Goal: Information Seeking & Learning: Learn about a topic

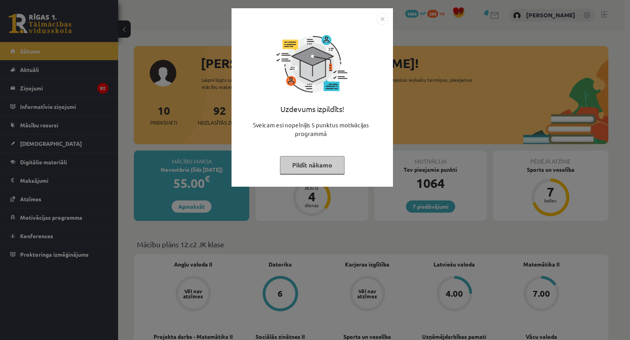
click at [452, 164] on div "Uzdevums izpildīts! Sveicam esi nopelnījis 5 punktus motivācijas programmā Pild…" at bounding box center [315, 170] width 630 height 340
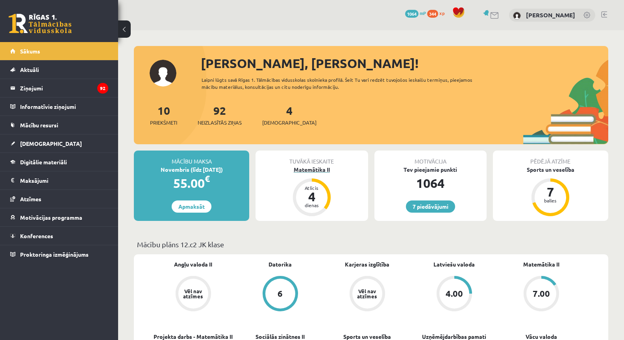
click at [334, 173] on div "Matemātika II" at bounding box center [311, 170] width 112 height 8
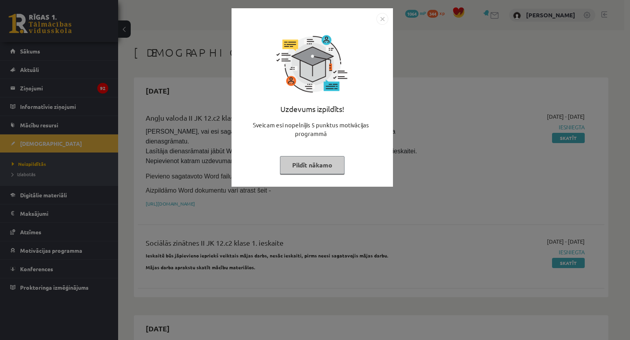
click at [486, 225] on div "Uzdevums izpildīts! Sveicam esi nopelnījis 5 punktus motivācijas programmā Pild…" at bounding box center [315, 170] width 630 height 340
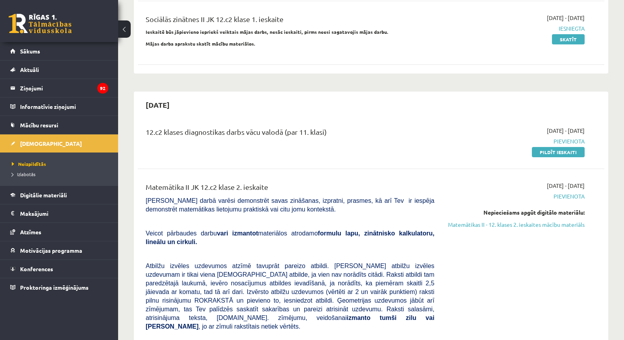
scroll to position [275, 0]
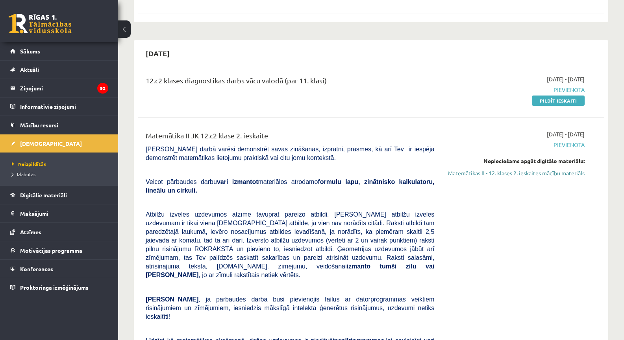
click at [530, 169] on link "Matemātikas II - 12. klases 2. ieskaites mācību materiāls" at bounding box center [515, 173] width 139 height 8
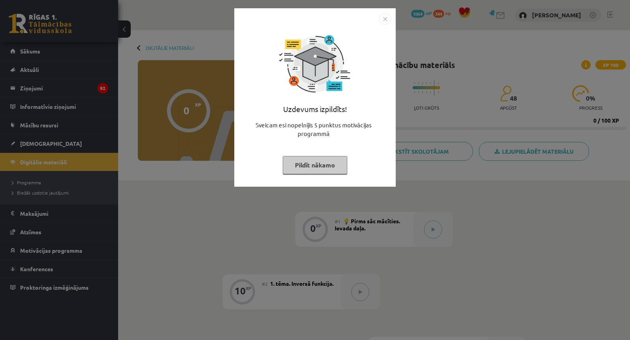
click at [441, 225] on div "Uzdevums izpildīts! Sveicam esi nopelnījis 5 punktus motivācijas programmā Pild…" at bounding box center [315, 170] width 630 height 340
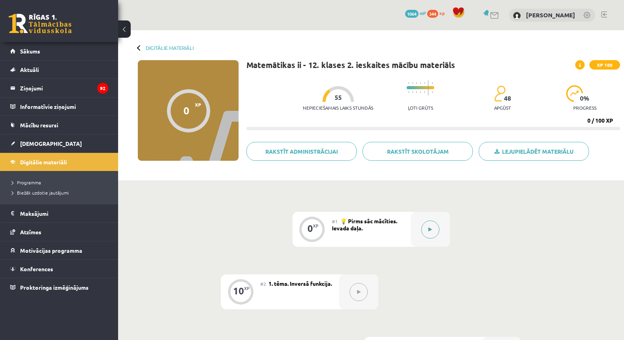
click at [434, 226] on button at bounding box center [430, 230] width 18 height 18
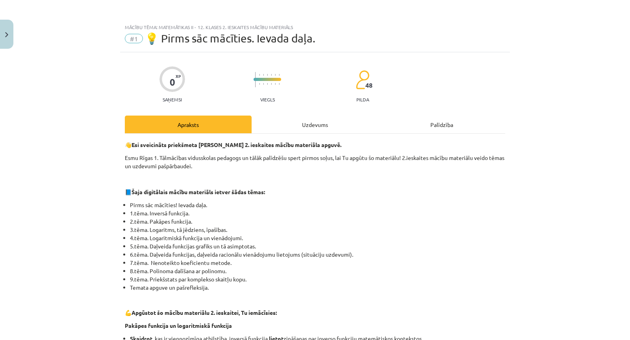
click at [345, 124] on div "Uzdevums" at bounding box center [314, 125] width 127 height 18
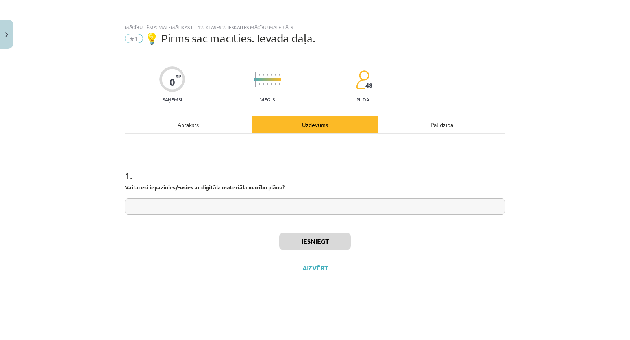
click at [296, 200] on input "text" at bounding box center [315, 207] width 380 height 16
click at [326, 239] on button "Iesniegt" at bounding box center [315, 241] width 72 height 17
click at [315, 270] on button "Nākamā nodarbība" at bounding box center [314, 273] width 77 height 18
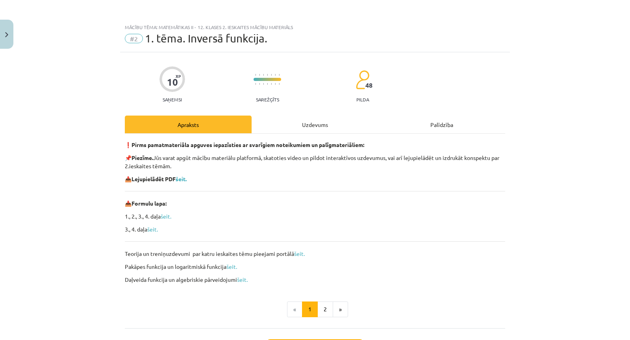
click at [302, 125] on div "Uzdevums" at bounding box center [314, 125] width 127 height 18
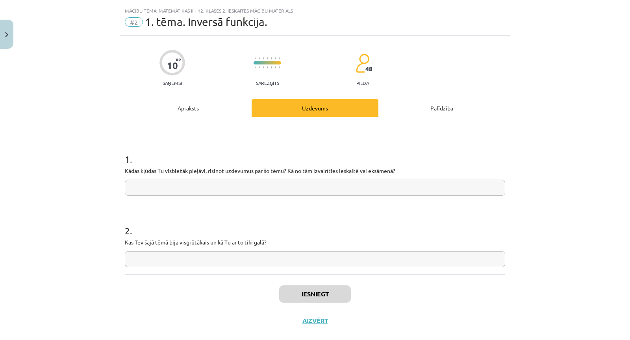
scroll to position [20, 0]
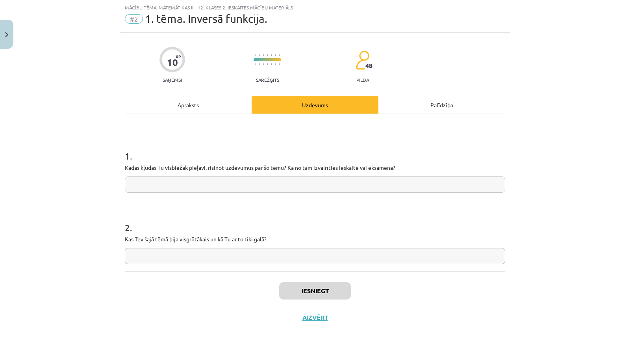
click at [218, 110] on div "Apraksts" at bounding box center [188, 105] width 127 height 18
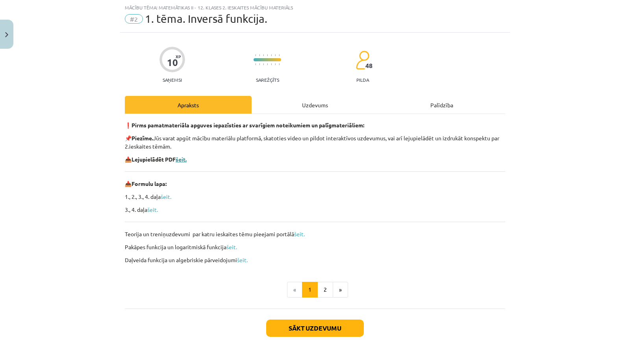
click at [182, 159] on b "šeit." at bounding box center [180, 159] width 11 height 7
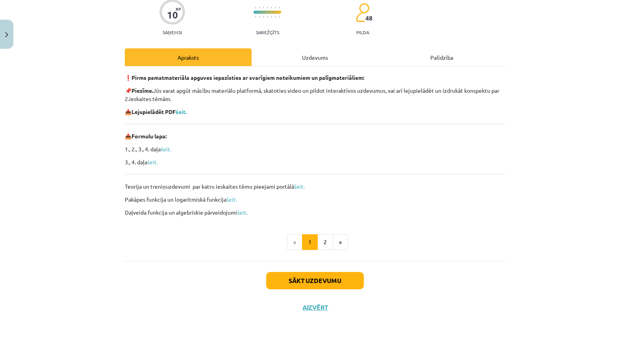
click at [296, 63] on div "Uzdevums" at bounding box center [314, 57] width 127 height 18
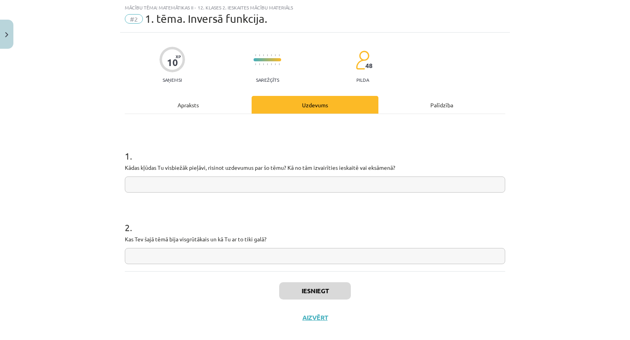
click at [246, 187] on input "text" at bounding box center [315, 185] width 380 height 16
click at [236, 249] on input "text" at bounding box center [315, 256] width 380 height 16
click at [310, 292] on button "Iesniegt" at bounding box center [315, 291] width 72 height 17
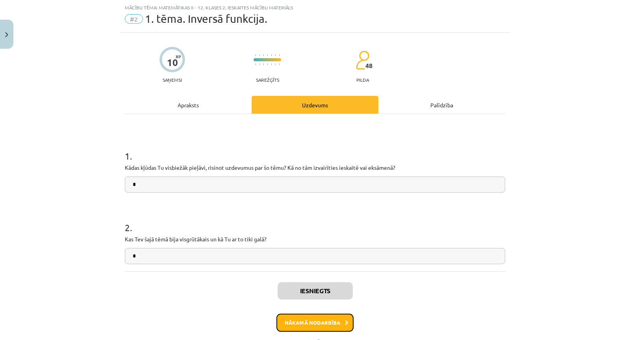
click at [328, 318] on button "Nākamā nodarbība" at bounding box center [314, 323] width 77 height 18
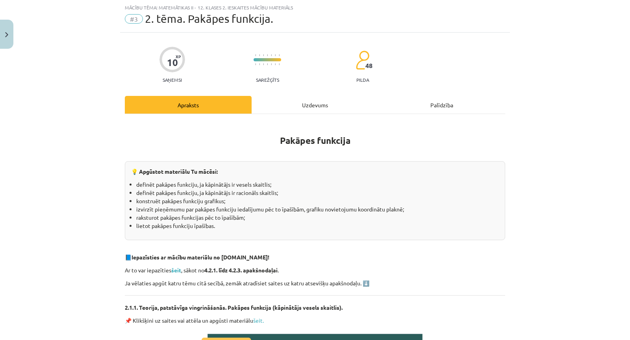
click at [325, 110] on div "Uzdevums" at bounding box center [314, 105] width 127 height 18
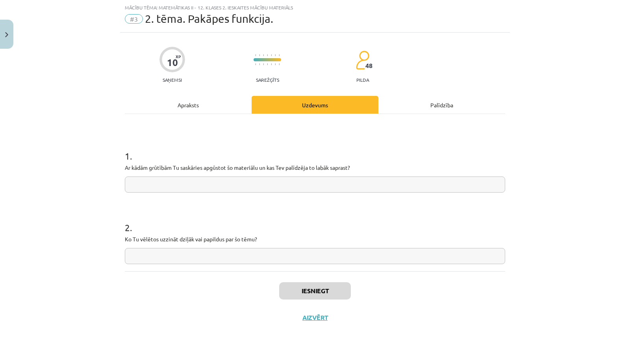
click at [284, 183] on input "text" at bounding box center [315, 185] width 380 height 16
type input "*"
click at [316, 262] on input "text" at bounding box center [315, 256] width 380 height 16
click at [301, 294] on button "Iesniegt" at bounding box center [315, 291] width 72 height 17
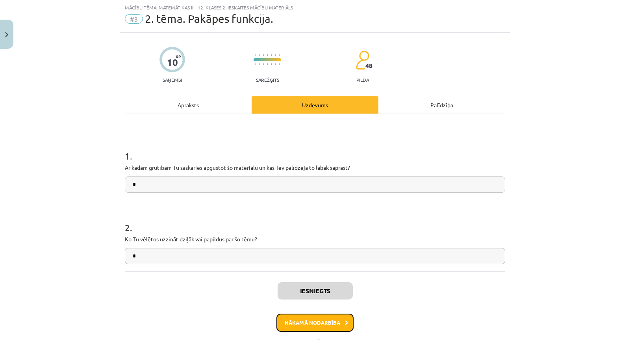
click at [320, 319] on button "Nākamā nodarbība" at bounding box center [314, 323] width 77 height 18
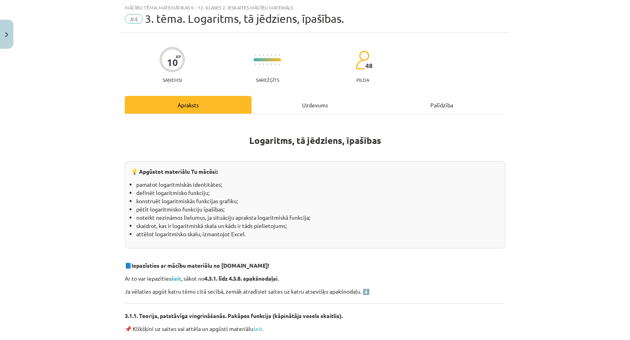
click at [297, 98] on div "Uzdevums" at bounding box center [314, 105] width 127 height 18
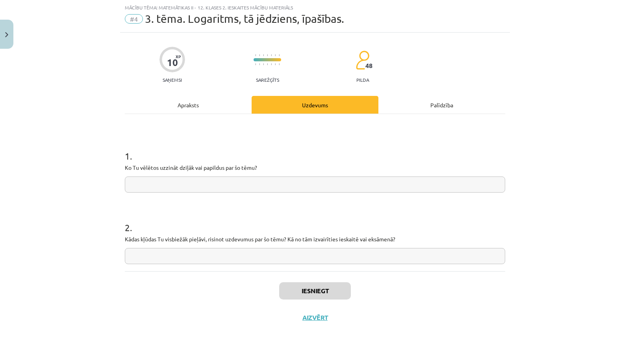
click at [302, 176] on div "1 . Ko Tu vēlētos uzzināt dziļāk vai papildus par šo tēmu?" at bounding box center [315, 165] width 380 height 56
click at [303, 186] on input "text" at bounding box center [315, 185] width 380 height 16
click at [308, 262] on input "text" at bounding box center [315, 256] width 380 height 16
click at [318, 292] on button "Iesniegt" at bounding box center [315, 291] width 72 height 17
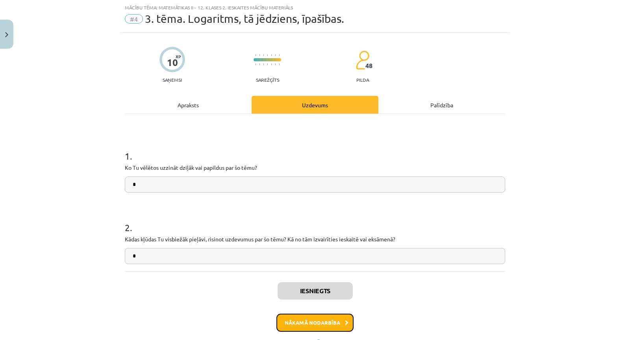
click at [312, 325] on button "Nākamā nodarbība" at bounding box center [314, 323] width 77 height 18
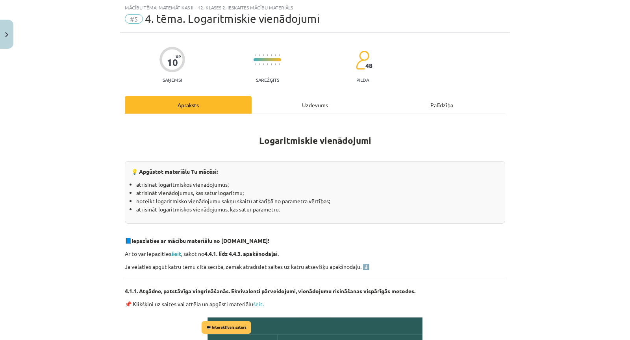
click at [288, 98] on div "Uzdevums" at bounding box center [314, 105] width 127 height 18
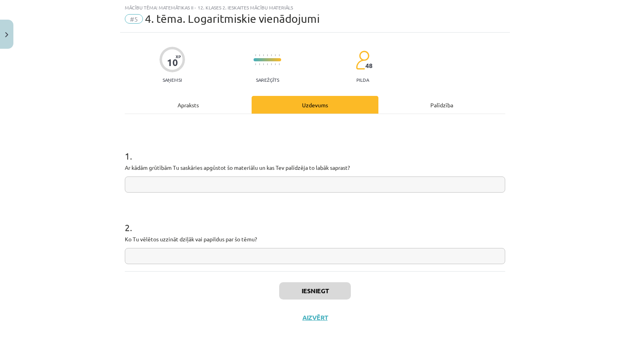
click at [221, 186] on input "text" at bounding box center [315, 185] width 380 height 16
click at [266, 260] on input "text" at bounding box center [315, 256] width 380 height 16
click at [315, 290] on button "Iesniegt" at bounding box center [315, 291] width 72 height 17
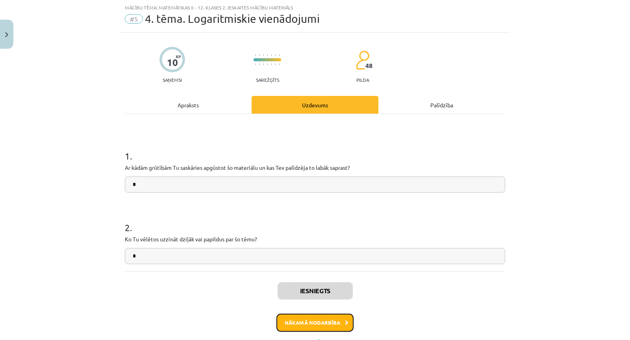
click at [321, 322] on button "Nākamā nodarbība" at bounding box center [314, 323] width 77 height 18
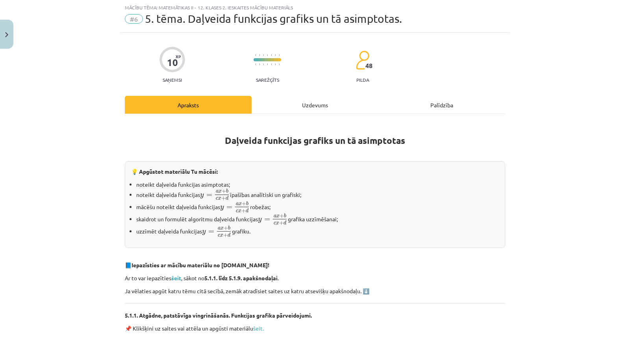
click at [284, 110] on div "Uzdevums" at bounding box center [314, 105] width 127 height 18
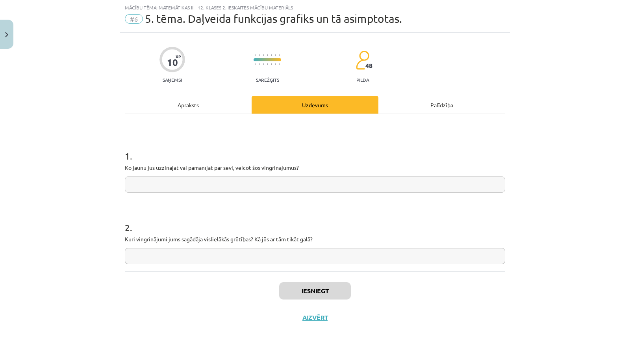
click at [267, 190] on input "text" at bounding box center [315, 185] width 380 height 16
click at [290, 256] on input "text" at bounding box center [315, 256] width 380 height 16
click at [314, 292] on button "Iesniegt" at bounding box center [315, 291] width 72 height 17
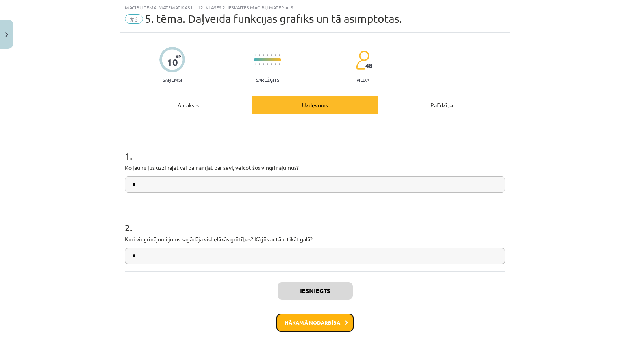
click at [330, 323] on button "Nākamā nodarbība" at bounding box center [314, 323] width 77 height 18
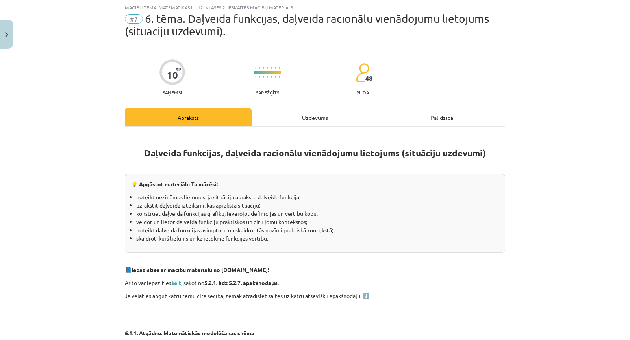
click at [292, 126] on div "Uzdevums" at bounding box center [314, 118] width 127 height 18
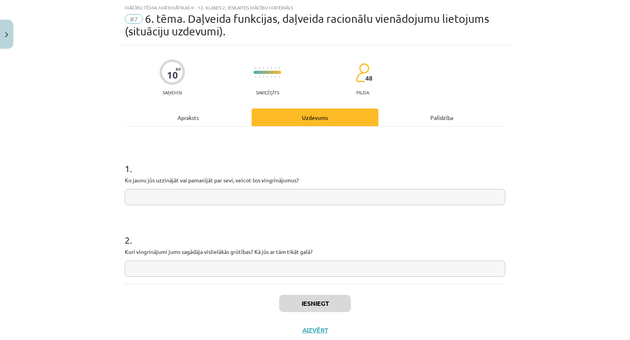
click at [270, 199] on input "text" at bounding box center [315, 197] width 380 height 16
click at [282, 269] on input "text" at bounding box center [315, 269] width 380 height 16
click at [318, 308] on button "Iesniegt" at bounding box center [315, 303] width 72 height 17
click at [303, 326] on div "Iesniegts Nākamā nodarbība Aizvērt" at bounding box center [315, 324] width 380 height 80
click at [303, 328] on button "Nākamā nodarbība" at bounding box center [314, 336] width 77 height 18
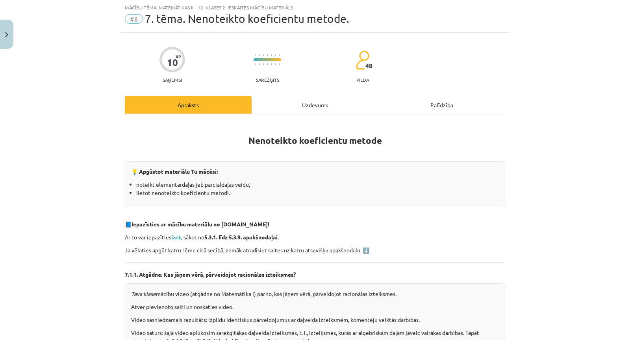
click at [272, 102] on div "Uzdevums" at bounding box center [314, 105] width 127 height 18
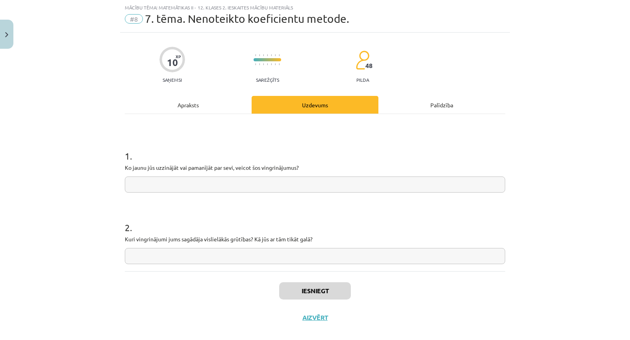
click at [222, 190] on input "text" at bounding box center [315, 185] width 380 height 16
click at [257, 259] on input "text" at bounding box center [315, 256] width 380 height 16
click at [332, 293] on button "Iesniegt" at bounding box center [315, 291] width 72 height 17
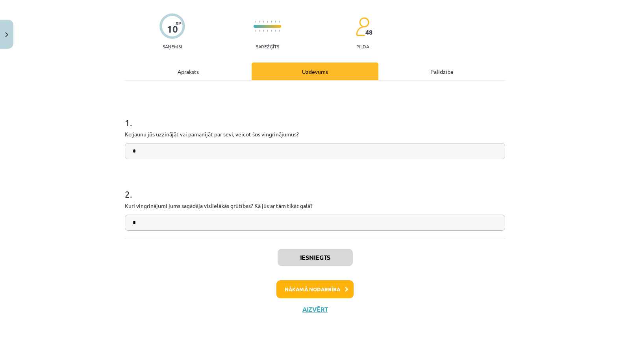
scroll to position [55, 0]
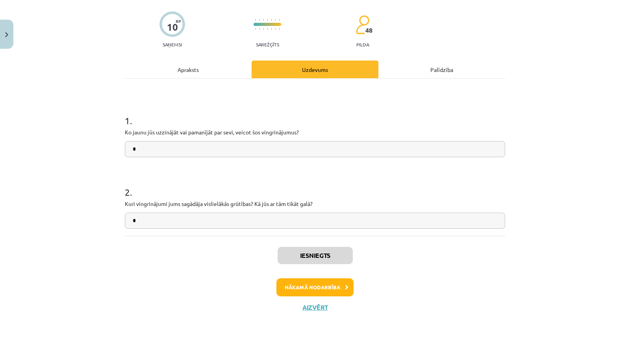
click at [279, 161] on form "1 . Ko jaunu jūs uzzinājāt vai pamanījāt par sevi, veicot šos vingrinājumus? 2 …" at bounding box center [315, 165] width 380 height 127
click at [332, 290] on button "Nākamā nodarbība" at bounding box center [314, 288] width 77 height 18
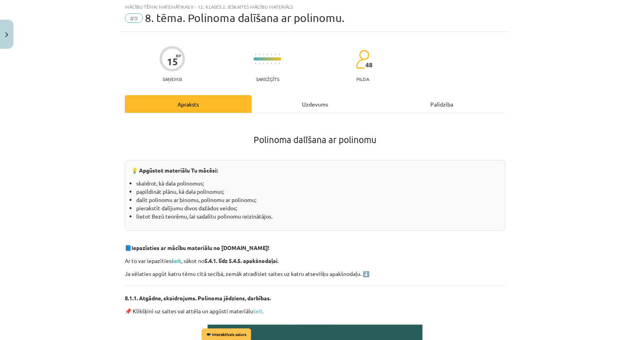
scroll to position [20, 0]
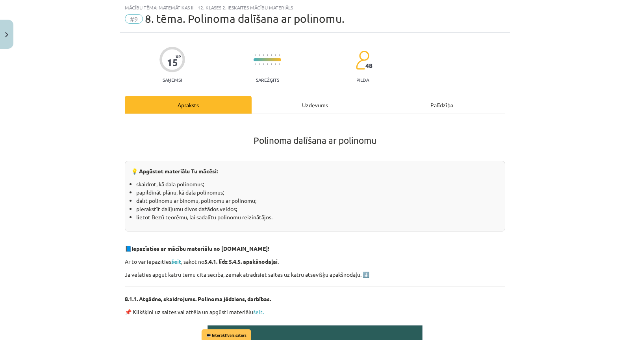
click at [296, 100] on div "Uzdevums" at bounding box center [314, 105] width 127 height 18
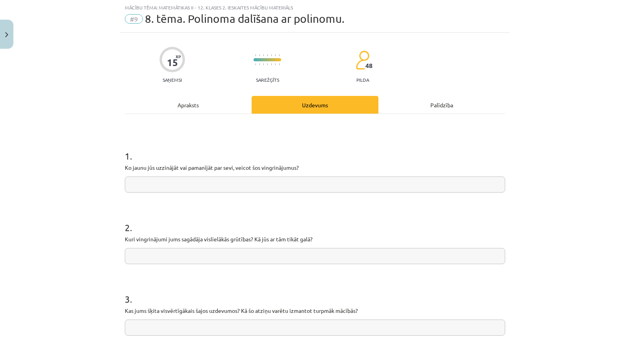
click at [265, 185] on input "text" at bounding box center [315, 185] width 380 height 16
